Goal: Task Accomplishment & Management: Use online tool/utility

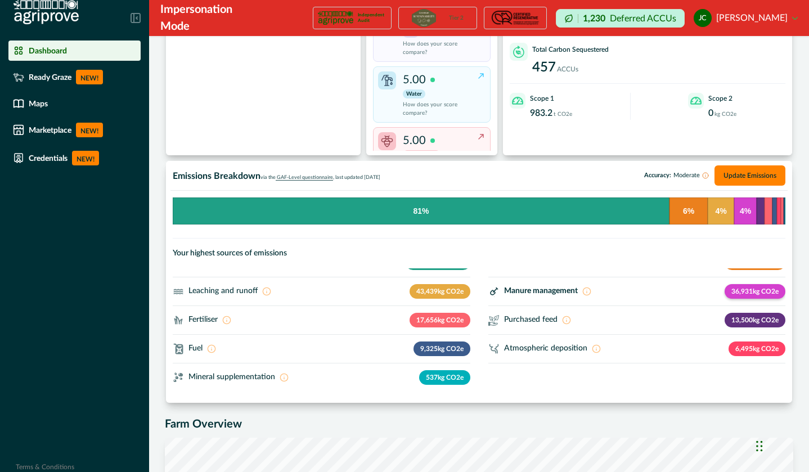
scroll to position [16, 0]
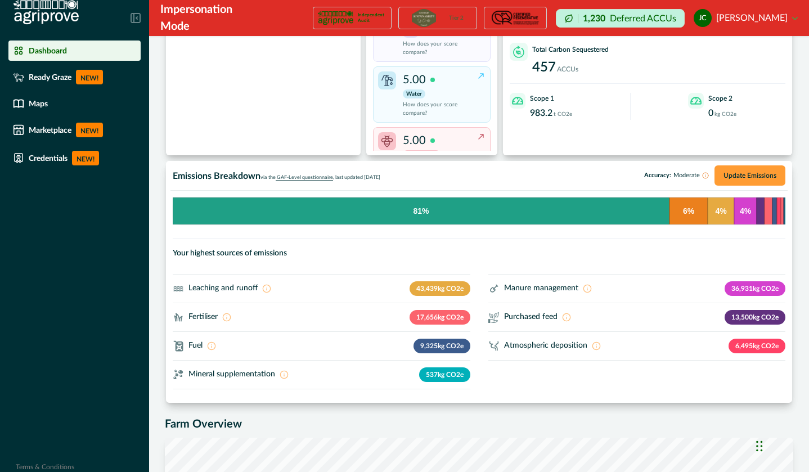
click at [750, 178] on button "Update Emissions" at bounding box center [750, 175] width 71 height 20
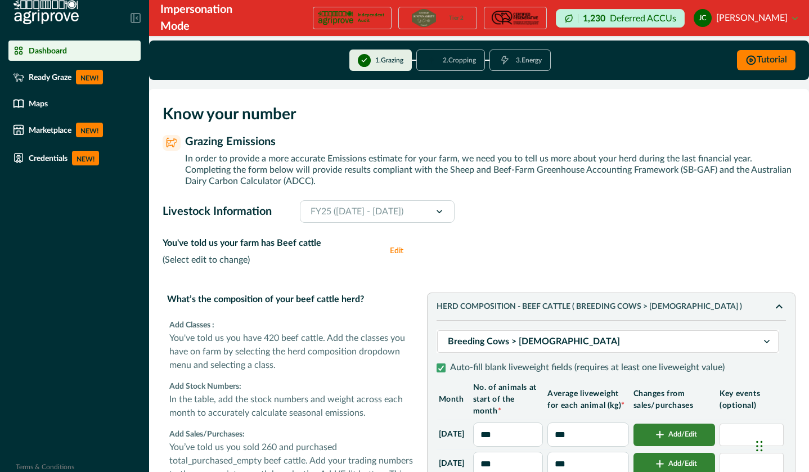
click at [544, 61] on button "3 . Energy" at bounding box center [520, 60] width 61 height 21
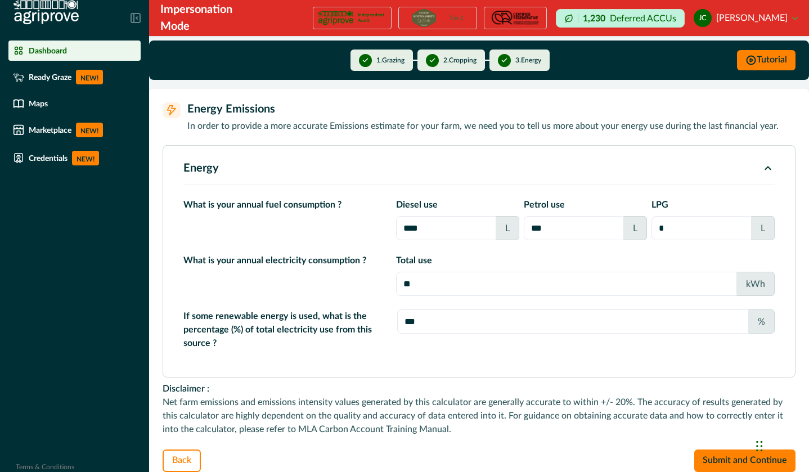
click at [365, 53] on button "1 . [GEOGRAPHIC_DATA]" at bounding box center [382, 60] width 62 height 21
drag, startPoint x: 110, startPoint y: 49, endPoint x: 146, endPoint y: 83, distance: 50.2
click at [109, 49] on div "Dashboard" at bounding box center [74, 50] width 123 height 11
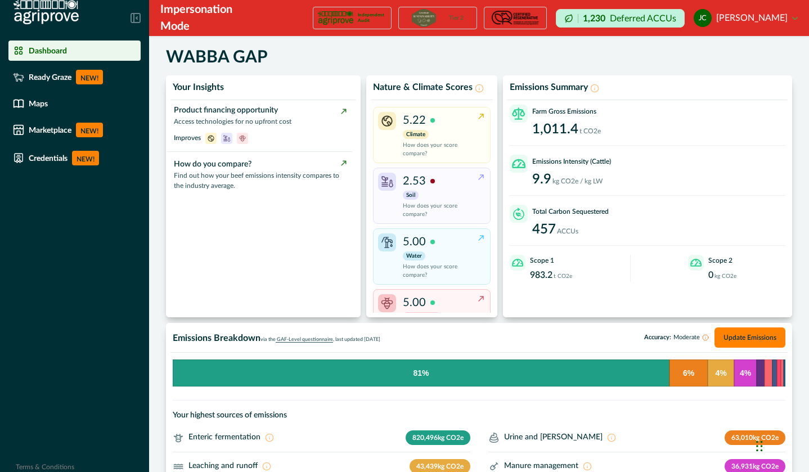
click at [780, 23] on button "[PERSON_NAME] [PERSON_NAME]" at bounding box center [746, 18] width 104 height 27
click at [751, 57] on button "Sign out" at bounding box center [735, 55] width 125 height 19
